Goal: Find contact information: Find contact information

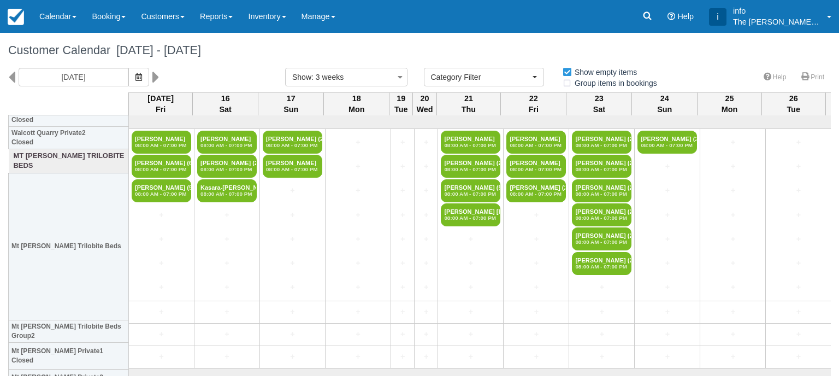
select select
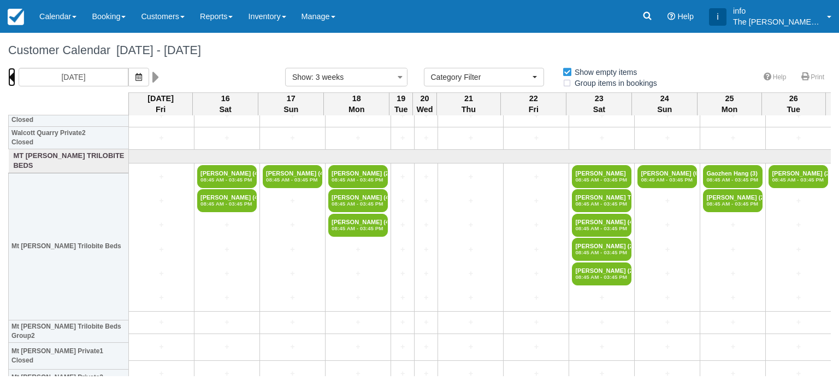
click at [10, 78] on icon at bounding box center [11, 77] width 7 height 19
type input "Fri 25 July 2025"
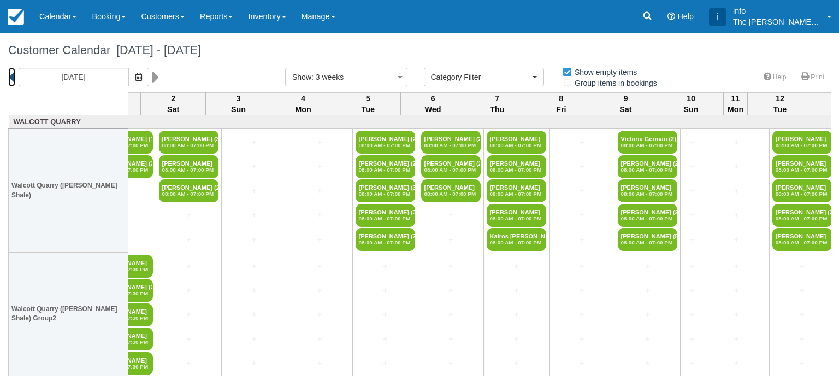
scroll to position [0, 695]
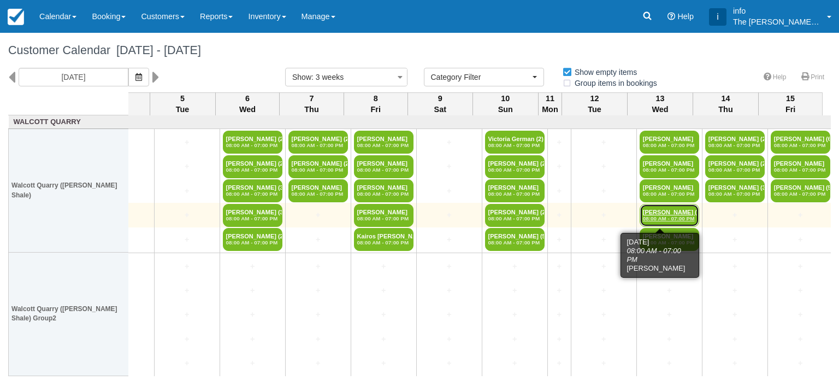
click at [661, 214] on link "Alasdair Hogg (2) 08:00 AM - 07:00 PM" at bounding box center [670, 215] width 60 height 23
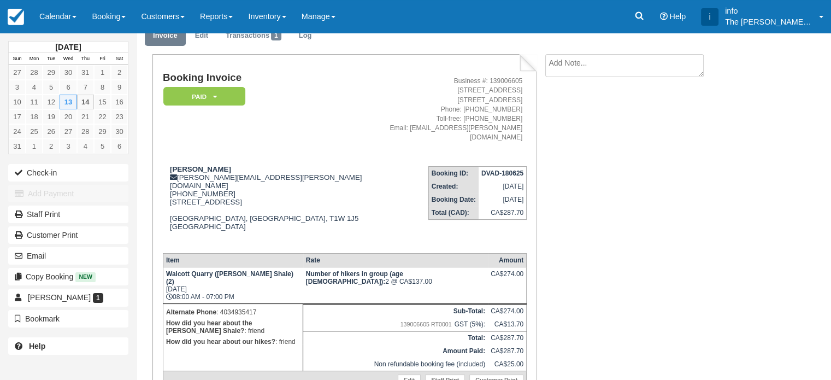
scroll to position [55, 0]
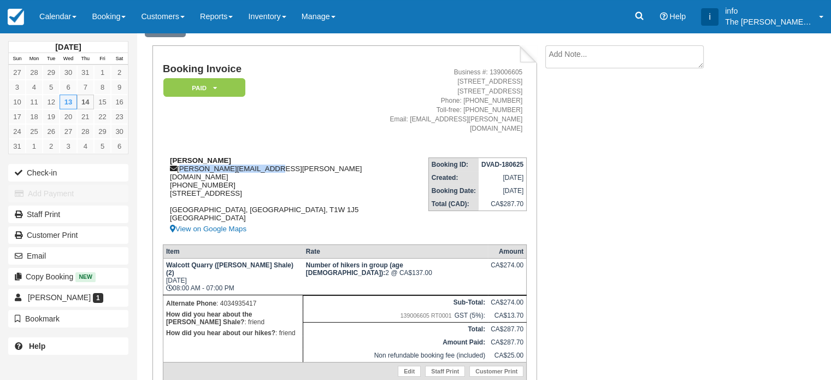
drag, startPoint x: 179, startPoint y: 159, endPoint x: 262, endPoint y: 161, distance: 82.6
click at [262, 161] on div "Alasdair Hogg [EMAIL_ADDRESS][PERSON_NAME][DOMAIN_NAME] 1 (403) 493-5417 [STREE…" at bounding box center [264, 195] width 203 height 79
copy div "[PERSON_NAME][EMAIL_ADDRESS][PERSON_NAME][DOMAIN_NAME]"
